Goal: Task Accomplishment & Management: Manage account settings

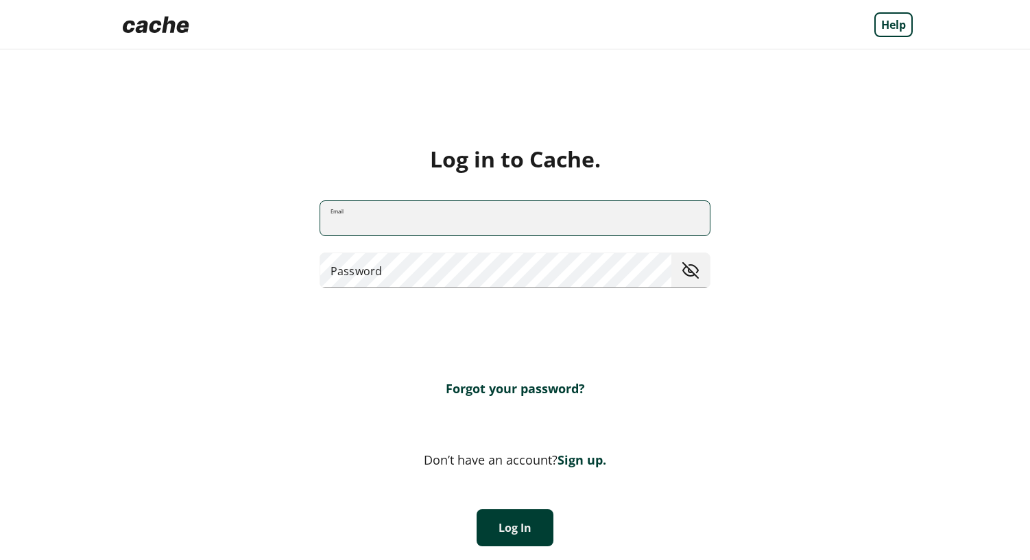
click at [614, 210] on input "Email" at bounding box center [515, 218] width 390 height 36
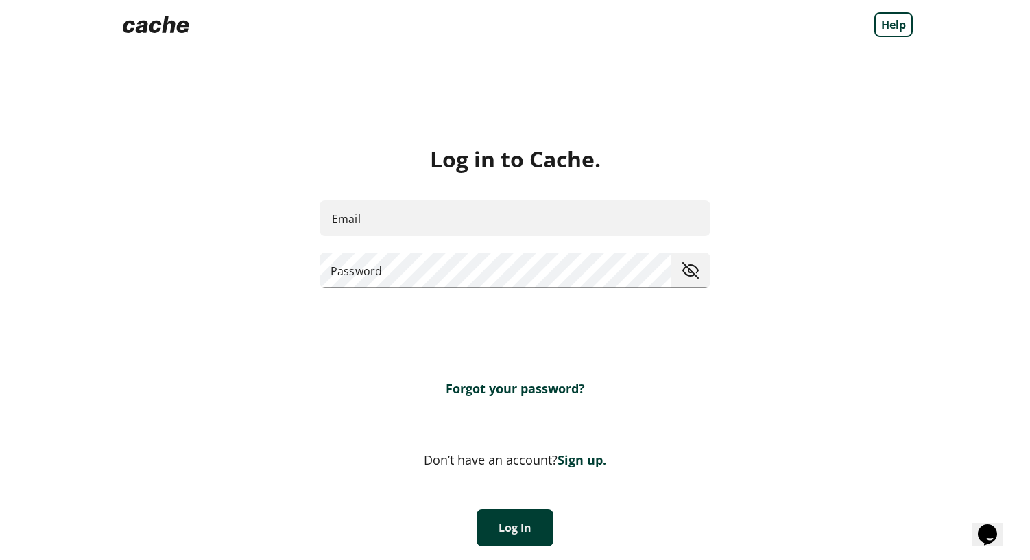
type input "**********"
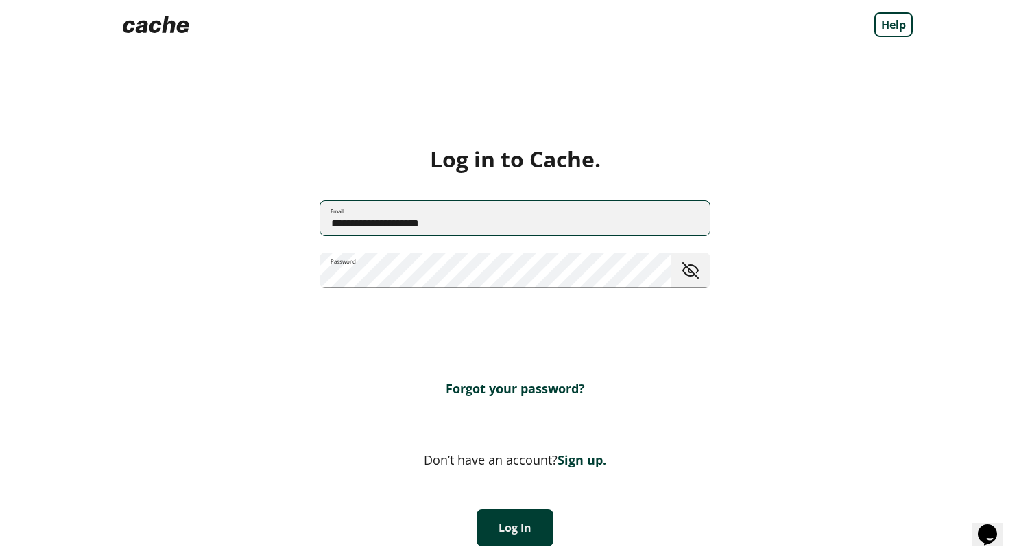
click at [505, 545] on button "Log In" at bounding box center [515, 527] width 77 height 37
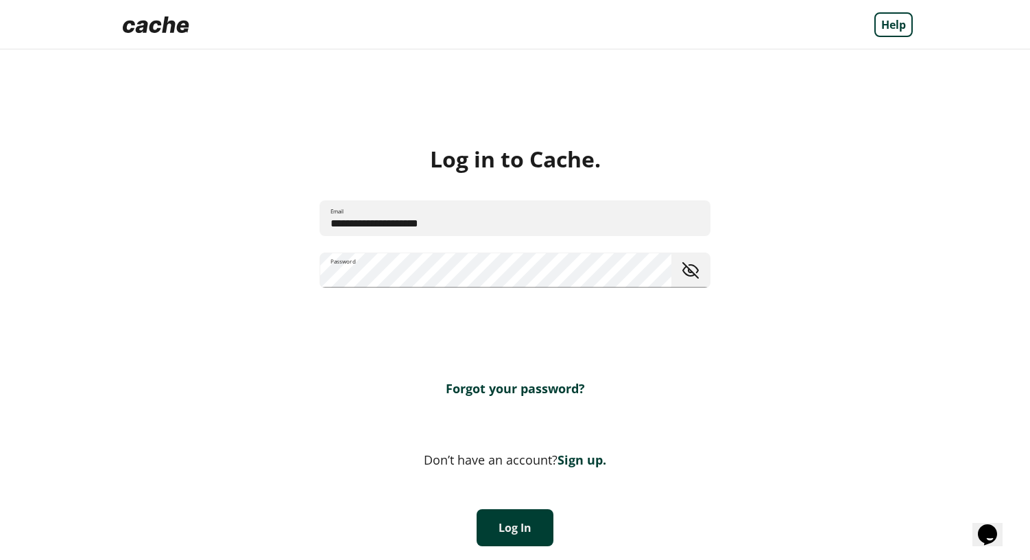
click at [505, 542] on button "Log In" at bounding box center [515, 527] width 77 height 37
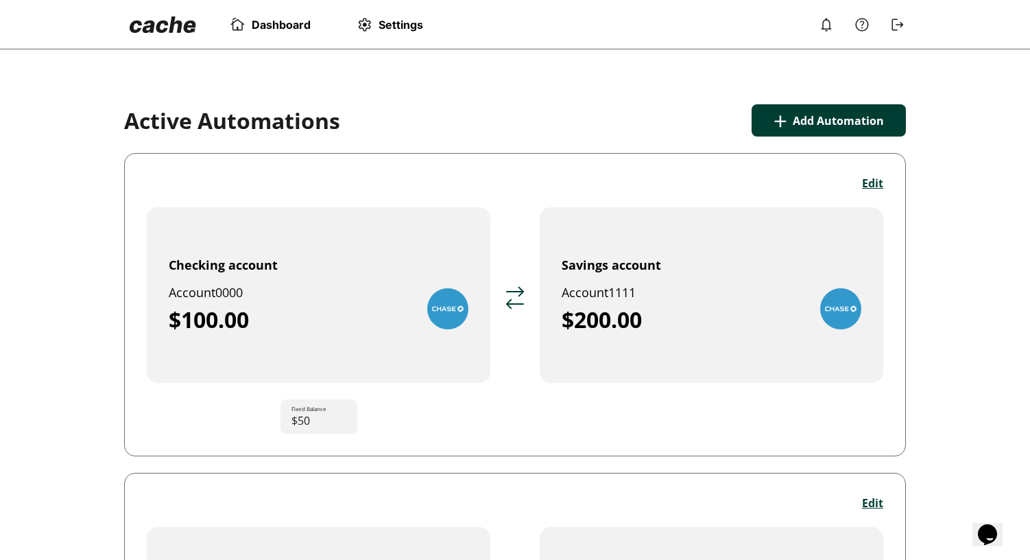
click at [380, 26] on span "Settings" at bounding box center [401, 25] width 45 height 14
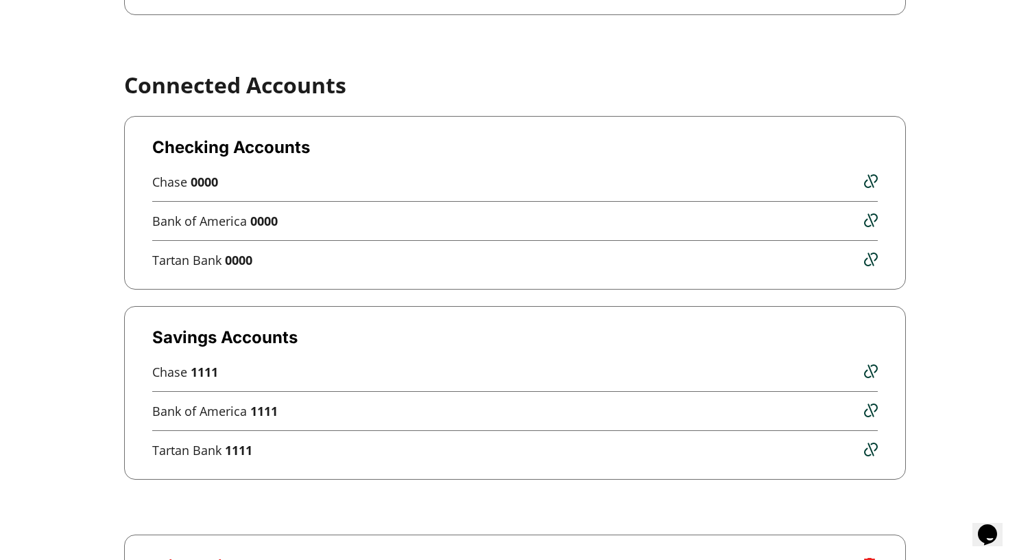
scroll to position [433, 0]
